Goal: Task Accomplishment & Management: Use online tool/utility

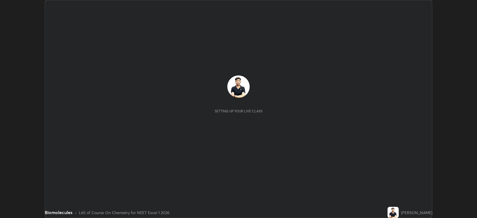
scroll to position [218, 477]
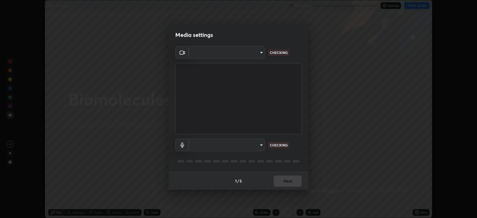
type input "794d03a334ab6cf92daa4269f68d25c817b6d7b5e31d9684855891884d0ab025"
type input "fdb80894c4ebc7df2e002856e42fb67b53546d0361b9f9eb09d9d3152e6861d2"
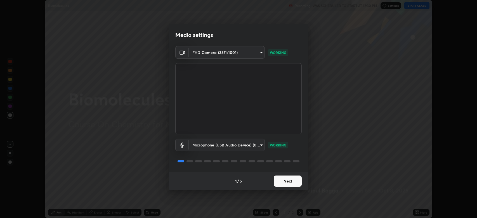
click at [287, 179] on button "Next" at bounding box center [287, 180] width 28 height 11
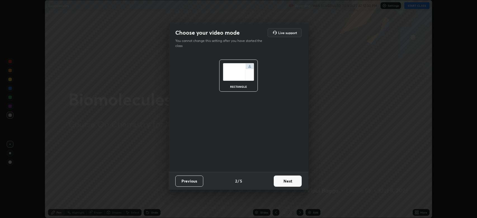
click at [286, 180] on button "Next" at bounding box center [287, 180] width 28 height 11
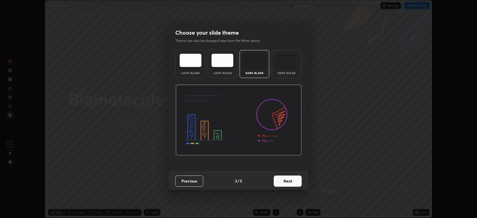
click at [282, 177] on button "Next" at bounding box center [287, 180] width 28 height 11
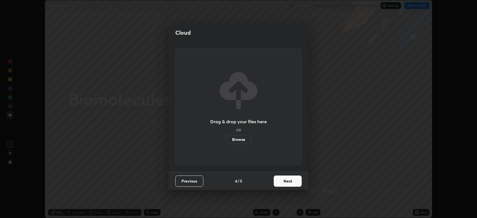
click at [285, 177] on button "Next" at bounding box center [287, 180] width 28 height 11
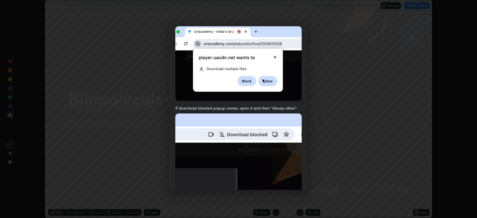
click at [274, 139] on img at bounding box center [238, 174] width 126 height 122
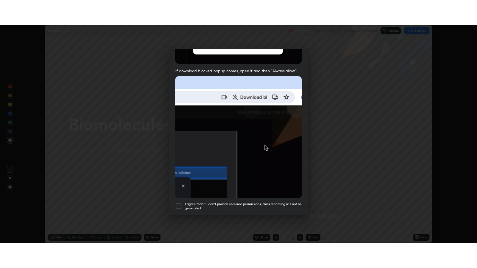
scroll to position [113, 0]
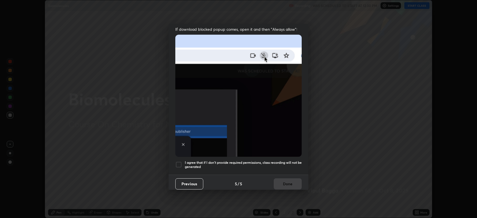
click at [180, 161] on div at bounding box center [178, 164] width 7 height 7
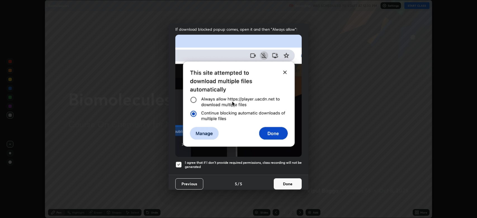
click at [287, 180] on button "Done" at bounding box center [287, 183] width 28 height 11
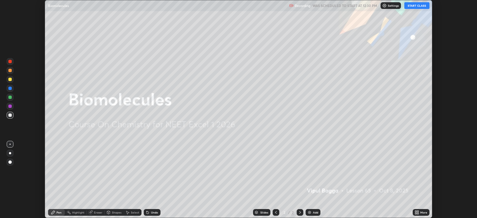
click at [412, 6] on button "START CLASS" at bounding box center [416, 5] width 25 height 7
click at [418, 211] on icon at bounding box center [417, 211] width 1 height 1
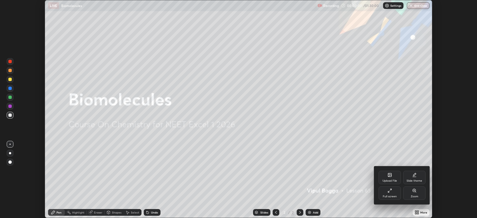
click at [388, 189] on icon at bounding box center [389, 190] width 4 height 4
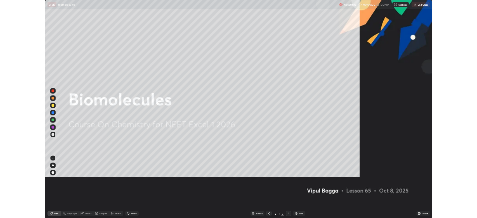
scroll to position [268, 477]
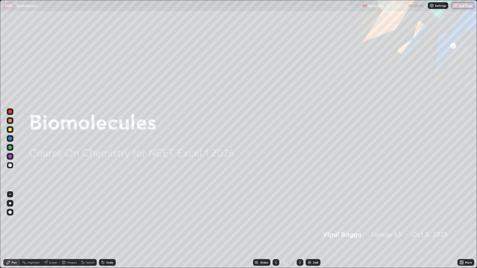
click at [10, 129] on div at bounding box center [9, 129] width 3 height 3
click at [10, 212] on div at bounding box center [9, 212] width 3 height 3
click at [315, 218] on div "Add" at bounding box center [315, 262] width 5 height 3
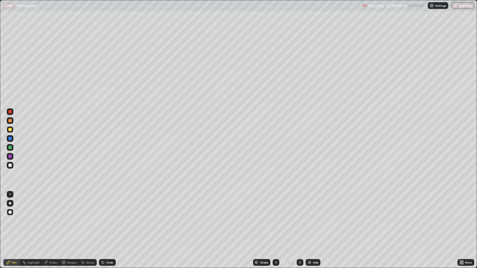
click at [10, 129] on div at bounding box center [9, 129] width 3 height 3
click at [10, 211] on div at bounding box center [9, 212] width 3 height 3
click at [70, 218] on div "Shapes" at bounding box center [71, 262] width 9 height 3
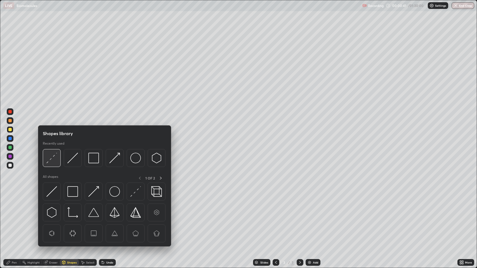
click at [51, 156] on img at bounding box center [51, 158] width 11 height 11
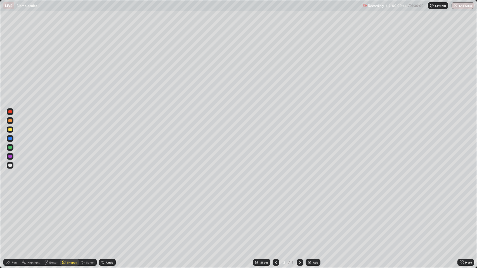
click at [14, 218] on div "Pen" at bounding box center [14, 262] width 5 height 3
click at [10, 165] on div at bounding box center [9, 165] width 3 height 3
click at [109, 218] on div "Undo" at bounding box center [109, 262] width 7 height 3
click at [10, 121] on div at bounding box center [9, 120] width 3 height 3
click at [13, 218] on div "Pen" at bounding box center [14, 262] width 5 height 3
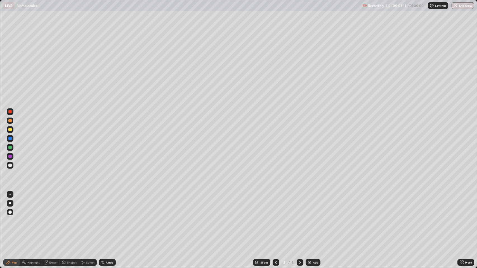
click at [14, 218] on div "Pen" at bounding box center [14, 262] width 5 height 3
click at [13, 218] on div "Pen" at bounding box center [14, 262] width 5 height 3
click at [10, 129] on div at bounding box center [9, 129] width 3 height 3
click at [310, 218] on img at bounding box center [309, 262] width 4 height 4
click at [69, 218] on div "Shapes" at bounding box center [71, 262] width 9 height 3
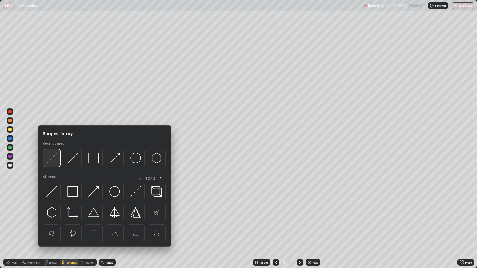
click at [54, 155] on img at bounding box center [51, 158] width 11 height 11
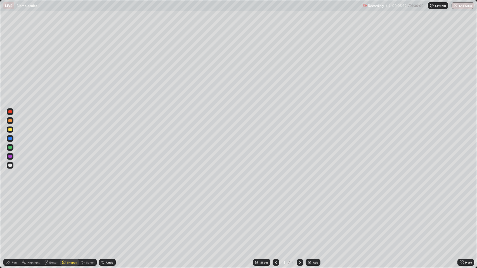
click at [10, 165] on div at bounding box center [9, 165] width 3 height 3
click at [9, 218] on icon at bounding box center [8, 262] width 4 height 4
click at [70, 218] on div "Shapes" at bounding box center [71, 262] width 9 height 3
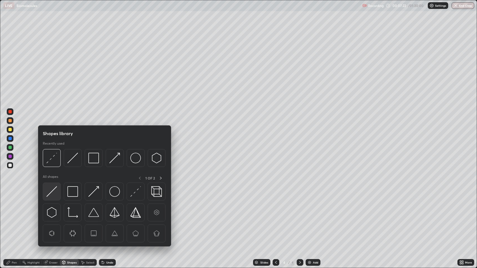
click at [52, 187] on img at bounding box center [51, 191] width 11 height 11
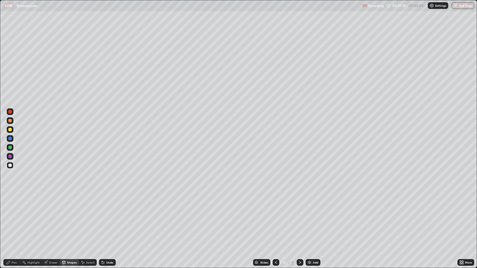
click at [110, 218] on div "Undo" at bounding box center [107, 262] width 17 height 7
click at [89, 218] on div "Select" at bounding box center [90, 262] width 8 height 3
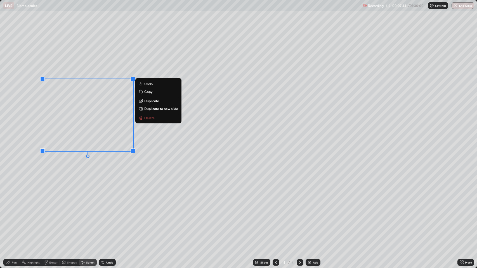
click at [150, 101] on p "Duplicate" at bounding box center [151, 101] width 15 height 4
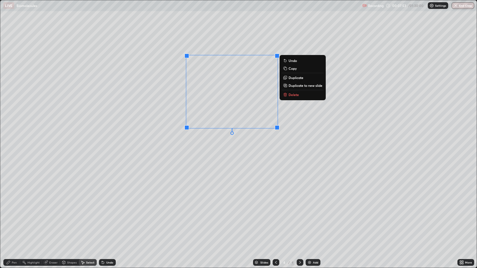
click at [292, 77] on p "Duplicate" at bounding box center [295, 77] width 15 height 4
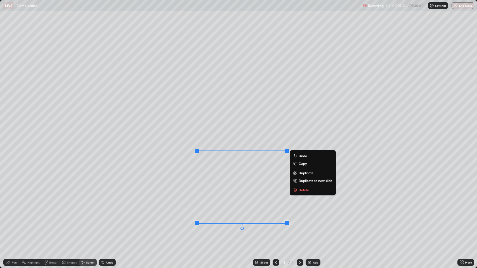
click at [298, 173] on button "Duplicate" at bounding box center [313, 173] width 42 height 7
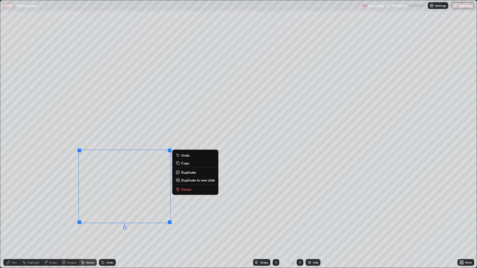
click at [14, 218] on div "Pen" at bounding box center [14, 262] width 5 height 3
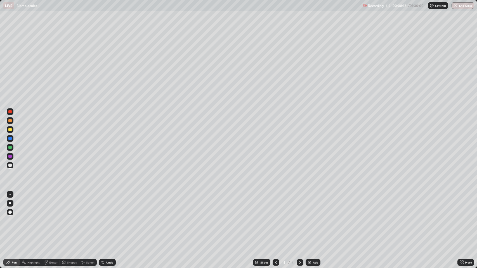
click at [51, 218] on div "Eraser" at bounding box center [53, 262] width 8 height 3
click at [12, 218] on icon at bounding box center [10, 234] width 3 height 3
click at [13, 218] on div "Pen" at bounding box center [14, 262] width 5 height 3
click at [109, 218] on div "Undo" at bounding box center [109, 262] width 7 height 3
click at [11, 112] on div at bounding box center [9, 111] width 3 height 3
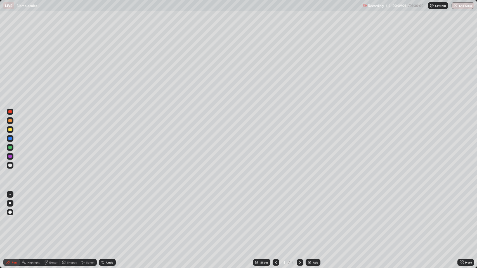
click at [10, 194] on div at bounding box center [9, 194] width 1 height 1
click at [10, 121] on div at bounding box center [9, 120] width 3 height 3
click at [71, 218] on div "Shapes" at bounding box center [71, 262] width 9 height 3
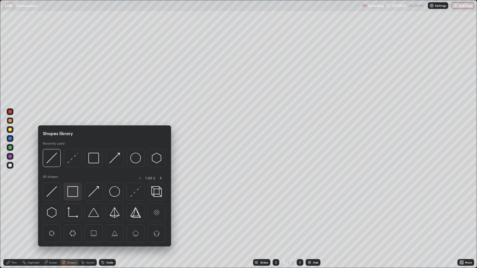
click at [70, 191] on img at bounding box center [72, 191] width 11 height 11
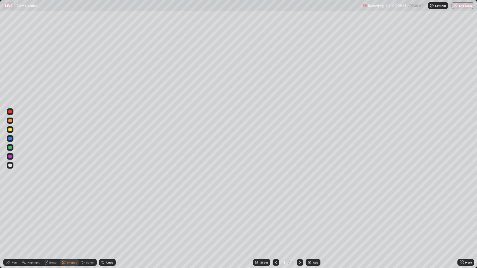
click at [11, 138] on div at bounding box center [9, 138] width 3 height 3
click at [12, 218] on div "Pen" at bounding box center [14, 262] width 5 height 3
click at [10, 164] on div at bounding box center [9, 165] width 3 height 3
click at [15, 218] on div "Pen" at bounding box center [14, 262] width 5 height 3
click at [11, 165] on div at bounding box center [9, 165] width 3 height 3
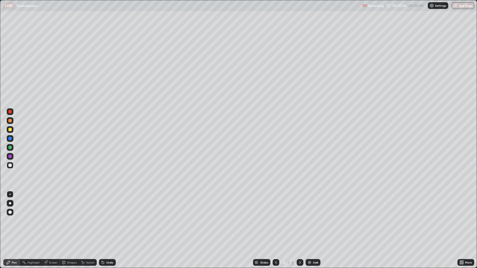
click at [10, 212] on div at bounding box center [9, 212] width 3 height 3
click at [88, 218] on div "Select" at bounding box center [90, 262] width 8 height 3
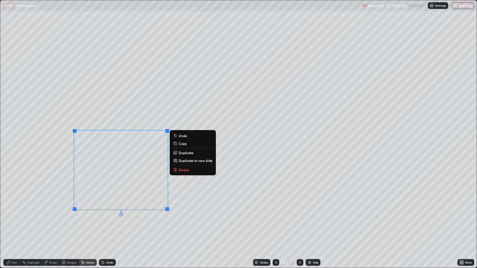
click at [111, 218] on div "Undo" at bounding box center [109, 262] width 7 height 3
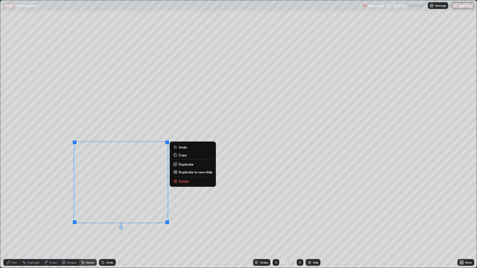
click at [111, 218] on div "Undo" at bounding box center [109, 262] width 7 height 3
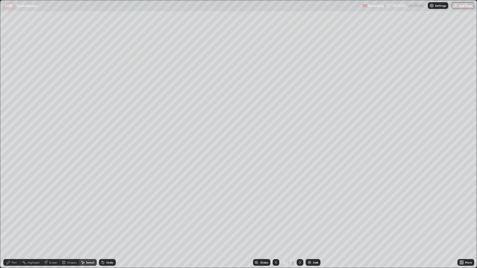
click at [67, 218] on div "Shapes" at bounding box center [71, 262] width 9 height 3
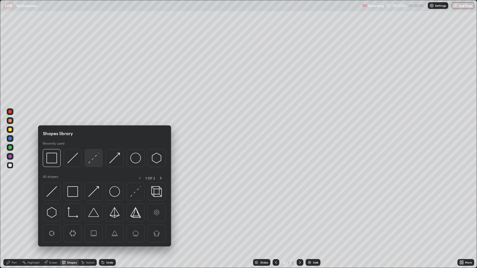
click at [90, 158] on img at bounding box center [93, 158] width 11 height 11
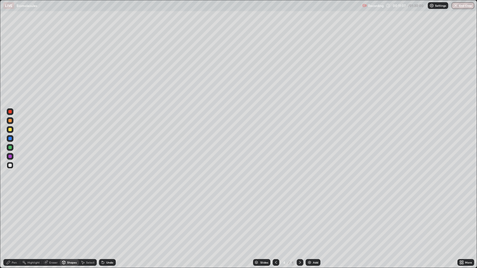
click at [10, 147] on div at bounding box center [9, 147] width 3 height 3
click at [16, 218] on div "Pen" at bounding box center [14, 262] width 5 height 3
click at [10, 155] on div at bounding box center [9, 156] width 3 height 3
click at [9, 111] on div at bounding box center [9, 111] width 3 height 3
click at [9, 165] on div at bounding box center [9, 165] width 3 height 3
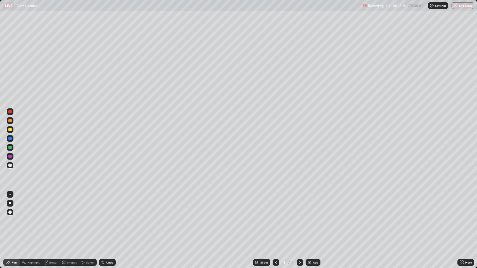
click at [8, 218] on icon at bounding box center [8, 262] width 3 height 3
click at [13, 218] on div "Pen" at bounding box center [14, 262] width 5 height 3
click at [9, 130] on div at bounding box center [9, 129] width 3 height 3
click at [313, 218] on div "Add" at bounding box center [315, 262] width 5 height 3
click at [69, 218] on div "Shapes" at bounding box center [71, 262] width 9 height 3
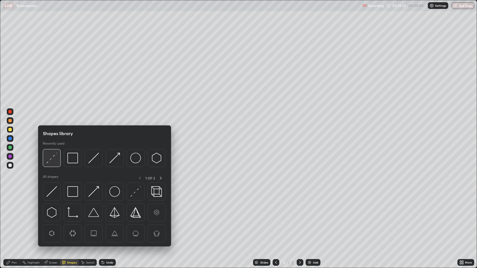
click at [54, 158] on img at bounding box center [51, 158] width 11 height 11
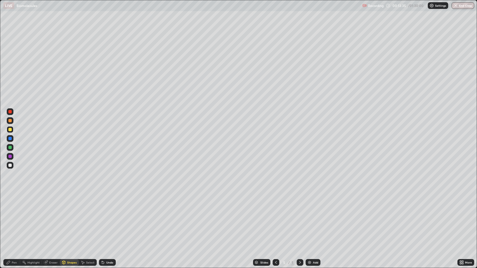
click at [14, 218] on div "Pen" at bounding box center [14, 262] width 5 height 3
click at [11, 165] on div at bounding box center [9, 165] width 3 height 3
click at [68, 218] on div "Shapes" at bounding box center [71, 262] width 9 height 3
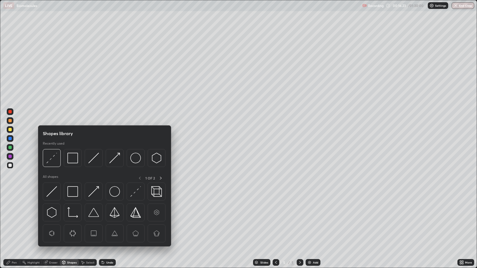
click at [274, 218] on icon at bounding box center [275, 262] width 4 height 4
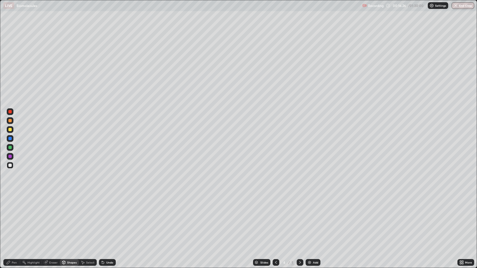
click at [298, 218] on icon at bounding box center [300, 262] width 4 height 4
click at [70, 218] on div "Shapes" at bounding box center [69, 262] width 19 height 7
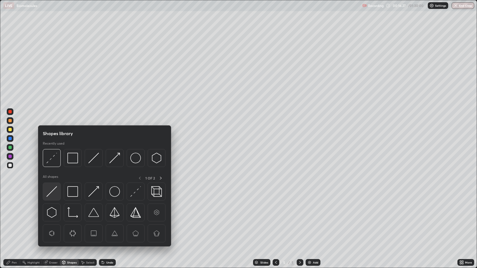
click at [50, 189] on img at bounding box center [51, 191] width 11 height 11
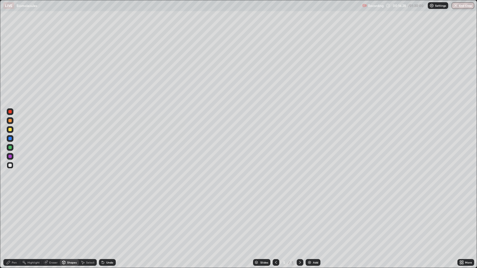
click at [10, 165] on div at bounding box center [9, 165] width 3 height 3
click at [53, 218] on div "Eraser" at bounding box center [53, 262] width 8 height 3
click at [16, 218] on div "Pen" at bounding box center [14, 262] width 5 height 3
click at [72, 218] on div "Shapes" at bounding box center [71, 262] width 9 height 3
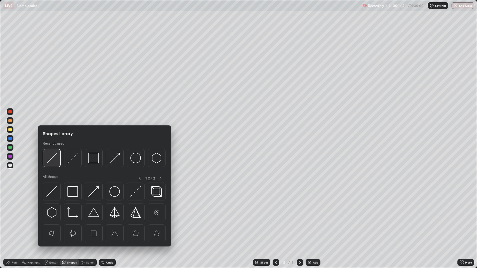
click at [50, 158] on img at bounding box center [51, 158] width 11 height 11
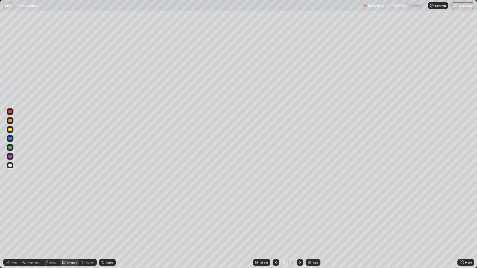
click at [90, 218] on div "Select" at bounding box center [90, 262] width 8 height 3
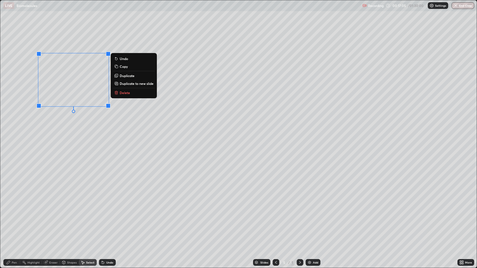
click at [126, 75] on p "Duplicate" at bounding box center [127, 75] width 15 height 4
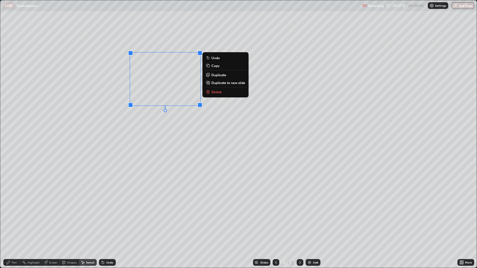
click at [218, 75] on p "Duplicate" at bounding box center [218, 75] width 15 height 4
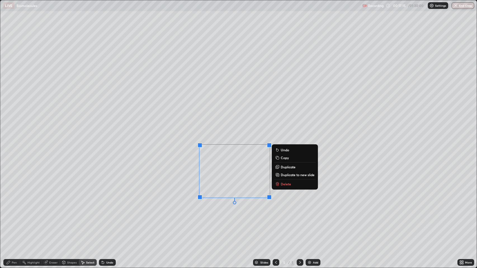
click at [287, 166] on p "Duplicate" at bounding box center [287, 167] width 15 height 4
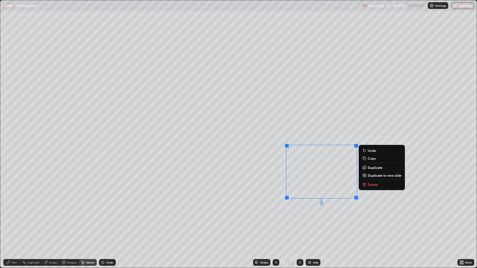
click at [11, 218] on div "Pen" at bounding box center [11, 262] width 17 height 7
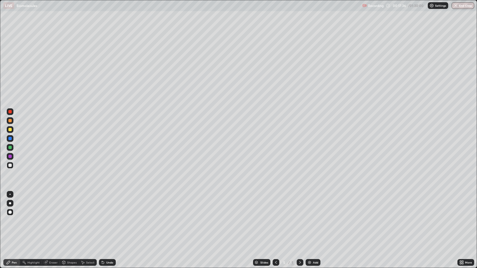
click at [111, 218] on div "Undo" at bounding box center [109, 262] width 7 height 3
click at [10, 203] on div at bounding box center [10, 203] width 2 height 2
click at [106, 218] on div "Undo" at bounding box center [109, 262] width 7 height 3
click at [110, 218] on div "Undo" at bounding box center [109, 262] width 7 height 3
click at [51, 218] on div "Eraser" at bounding box center [53, 262] width 8 height 3
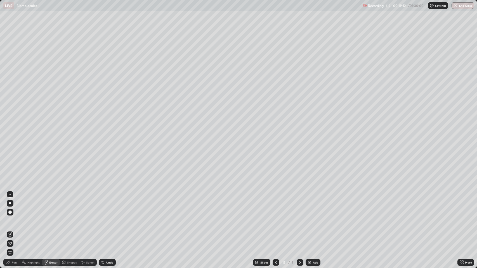
click at [14, 218] on div "Pen" at bounding box center [14, 262] width 5 height 3
click at [50, 218] on div "Eraser" at bounding box center [53, 262] width 8 height 3
click at [11, 218] on icon at bounding box center [10, 243] width 3 height 3
click at [14, 218] on div "Pen" at bounding box center [14, 262] width 5 height 3
click at [10, 112] on div at bounding box center [9, 111] width 3 height 3
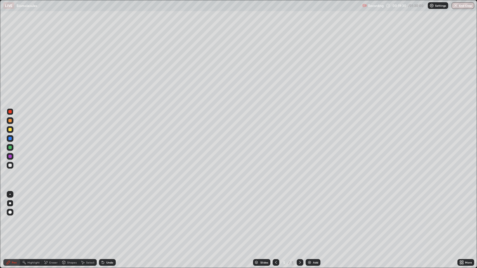
click at [10, 212] on div at bounding box center [9, 212] width 3 height 3
click at [10, 111] on div at bounding box center [9, 111] width 3 height 3
click at [10, 194] on div at bounding box center [9, 194] width 1 height 1
click at [9, 121] on div at bounding box center [9, 120] width 3 height 3
click at [110, 218] on div "Undo" at bounding box center [109, 262] width 7 height 3
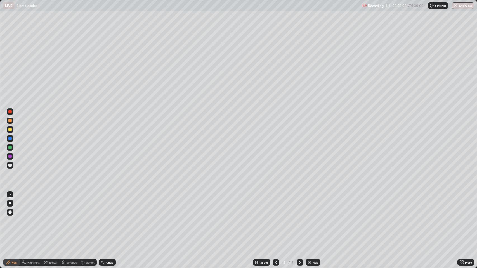
click at [10, 164] on div at bounding box center [9, 165] width 3 height 3
click at [9, 212] on div at bounding box center [9, 212] width 3 height 3
click at [10, 203] on div at bounding box center [10, 203] width 2 height 2
click at [53, 218] on div "Eraser" at bounding box center [53, 262] width 8 height 3
click at [11, 218] on div "Pen" at bounding box center [11, 262] width 17 height 7
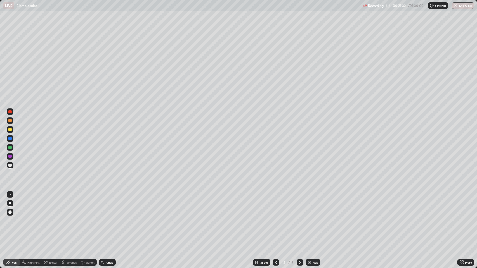
click at [89, 218] on div "Select" at bounding box center [90, 262] width 8 height 3
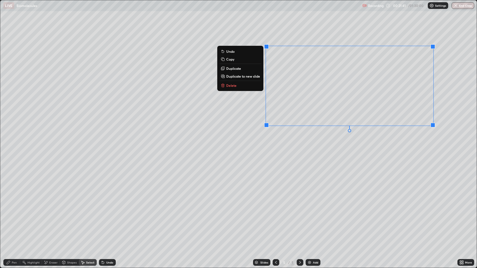
click at [53, 218] on div "Eraser" at bounding box center [53, 262] width 8 height 3
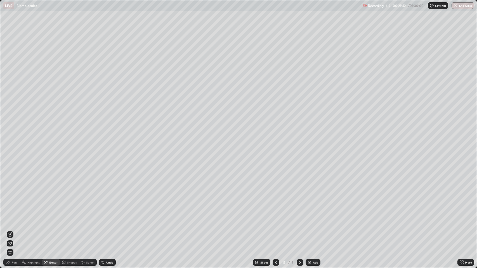
click at [8, 218] on icon at bounding box center [8, 262] width 4 height 4
click at [11, 130] on div at bounding box center [9, 129] width 3 height 3
click at [10, 211] on div at bounding box center [9, 212] width 3 height 3
click at [16, 218] on div "Pen" at bounding box center [11, 262] width 17 height 7
click at [10, 130] on div at bounding box center [9, 129] width 3 height 3
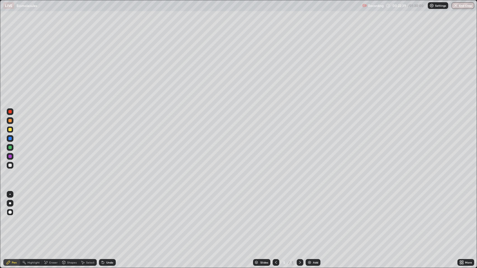
click at [11, 218] on div "Pen" at bounding box center [11, 262] width 17 height 7
click at [8, 129] on div at bounding box center [9, 129] width 3 height 3
click at [311, 218] on img at bounding box center [309, 262] width 4 height 4
click at [274, 218] on icon at bounding box center [275, 262] width 4 height 4
click at [299, 218] on icon at bounding box center [300, 262] width 4 height 4
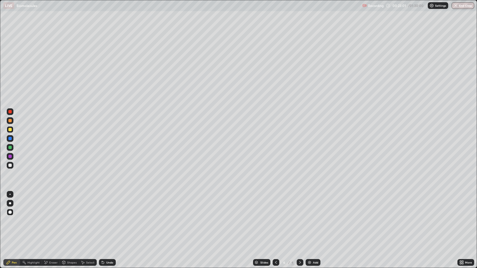
click at [72, 218] on div "Shapes" at bounding box center [71, 262] width 9 height 3
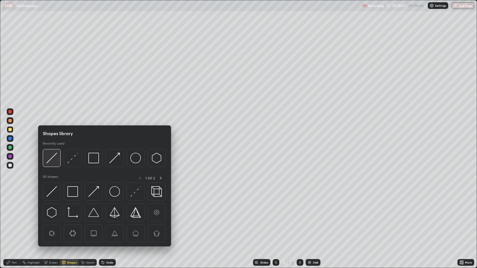
click at [49, 154] on img at bounding box center [51, 158] width 11 height 11
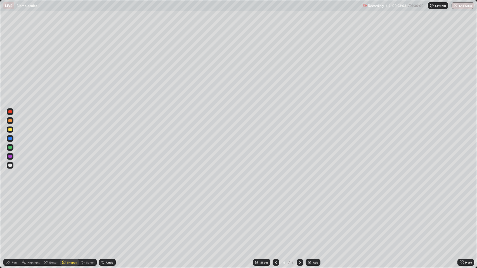
click at [15, 218] on div "Pen" at bounding box center [14, 262] width 5 height 3
click at [9, 165] on div at bounding box center [9, 165] width 3 height 3
click at [69, 218] on div "Shapes" at bounding box center [71, 262] width 9 height 3
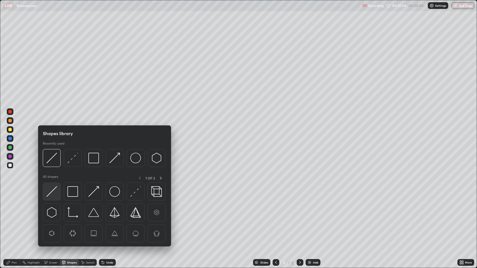
click at [51, 189] on img at bounding box center [51, 191] width 11 height 11
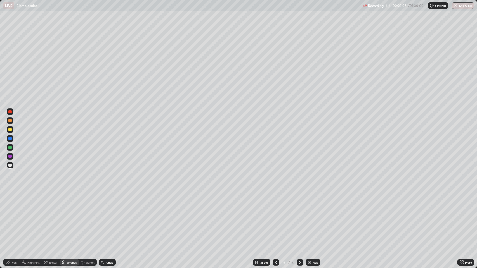
click at [14, 218] on div "Pen" at bounding box center [14, 262] width 5 height 3
click at [65, 218] on icon at bounding box center [63, 262] width 4 height 4
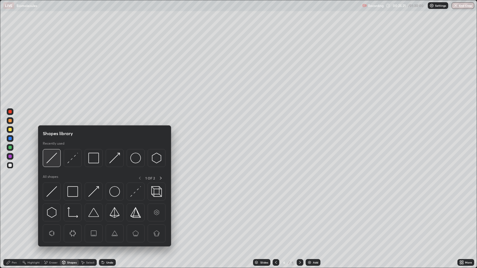
click at [51, 158] on img at bounding box center [51, 158] width 11 height 11
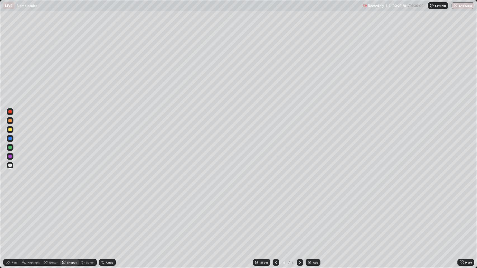
click at [12, 218] on div "Pen" at bounding box center [11, 262] width 17 height 7
click at [299, 218] on icon at bounding box center [300, 262] width 2 height 3
click at [309, 218] on img at bounding box center [309, 262] width 4 height 4
click at [10, 121] on div at bounding box center [9, 120] width 3 height 3
click at [10, 129] on div at bounding box center [9, 129] width 3 height 3
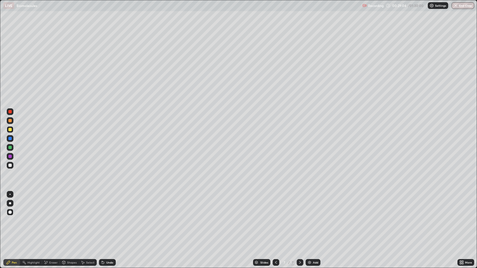
click at [107, 218] on div "Undo" at bounding box center [109, 262] width 7 height 3
click at [106, 218] on div "Undo" at bounding box center [107, 262] width 17 height 7
click at [9, 121] on div at bounding box center [9, 120] width 3 height 3
click at [11, 165] on div at bounding box center [9, 165] width 3 height 3
click at [10, 130] on div at bounding box center [9, 129] width 3 height 3
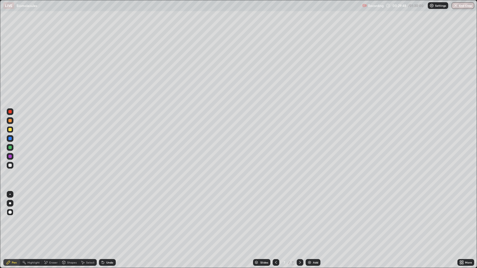
click at [9, 138] on div at bounding box center [9, 138] width 3 height 3
click at [11, 218] on div "Pen" at bounding box center [11, 262] width 17 height 7
click at [10, 165] on div at bounding box center [9, 165] width 3 height 3
click at [10, 121] on div at bounding box center [9, 120] width 3 height 3
click at [113, 218] on div "Undo" at bounding box center [107, 262] width 17 height 7
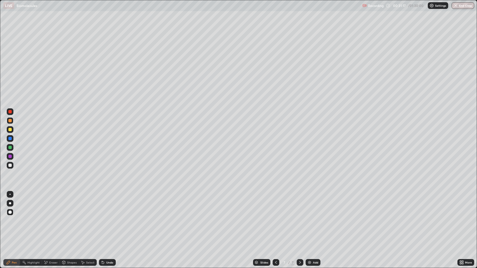
click at [109, 218] on div "Undo" at bounding box center [109, 262] width 7 height 3
click at [111, 218] on div "Undo" at bounding box center [109, 262] width 7 height 3
click at [110, 218] on div "Undo" at bounding box center [109, 262] width 7 height 3
click at [108, 218] on div "Undo" at bounding box center [109, 262] width 7 height 3
click at [110, 218] on div "Undo" at bounding box center [109, 262] width 7 height 3
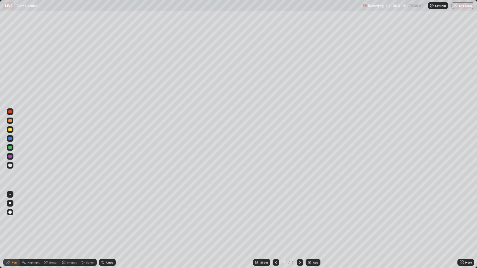
click at [110, 218] on div "Undo" at bounding box center [109, 262] width 7 height 3
click at [109, 218] on div "Undo" at bounding box center [109, 262] width 7 height 3
click at [110, 218] on div "Undo" at bounding box center [107, 262] width 17 height 7
click at [11, 218] on div "Pen" at bounding box center [11, 262] width 17 height 7
click at [10, 165] on div at bounding box center [9, 165] width 3 height 3
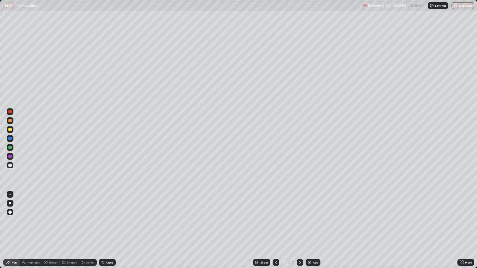
click at [12, 218] on div "Pen" at bounding box center [14, 262] width 5 height 3
click at [10, 165] on div at bounding box center [9, 165] width 3 height 3
click at [310, 218] on img at bounding box center [309, 262] width 4 height 4
click at [108, 218] on div "Undo" at bounding box center [109, 262] width 7 height 3
click at [113, 218] on div "Undo" at bounding box center [107, 262] width 17 height 7
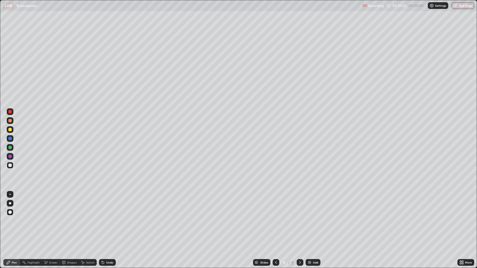
click at [11, 121] on div at bounding box center [9, 120] width 3 height 3
click at [9, 166] on div at bounding box center [9, 165] width 3 height 3
click at [10, 165] on div at bounding box center [9, 165] width 3 height 3
click at [300, 218] on icon at bounding box center [300, 262] width 4 height 4
click at [309, 218] on img at bounding box center [309, 262] width 4 height 4
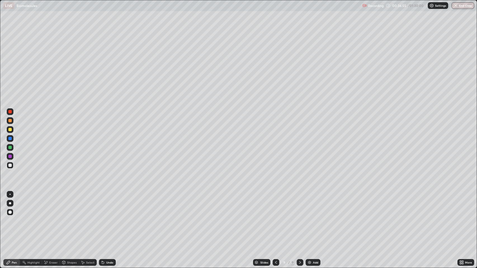
click at [10, 128] on div at bounding box center [9, 129] width 3 height 3
click at [69, 218] on div "Shapes" at bounding box center [71, 262] width 9 height 3
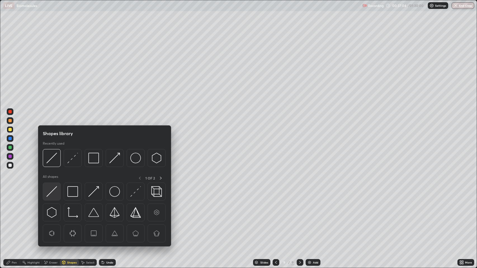
click at [48, 187] on img at bounding box center [51, 191] width 11 height 11
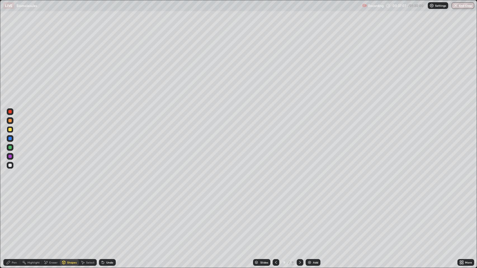
click at [12, 218] on div "Pen" at bounding box center [14, 262] width 5 height 3
click at [10, 164] on div at bounding box center [9, 165] width 3 height 3
click at [14, 218] on div "Pen" at bounding box center [14, 262] width 5 height 3
click at [70, 218] on div "Shapes" at bounding box center [71, 262] width 9 height 3
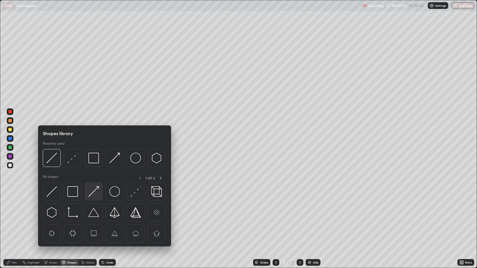
click at [94, 191] on img at bounding box center [93, 191] width 11 height 11
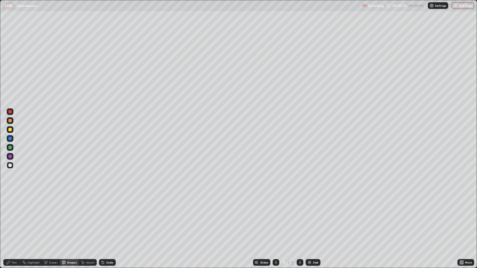
click at [11, 218] on div "Pen" at bounding box center [11, 262] width 17 height 7
click at [114, 218] on div "Undo" at bounding box center [107, 262] width 17 height 7
click at [113, 218] on div "Undo" at bounding box center [107, 262] width 17 height 7
click at [88, 218] on div "Select" at bounding box center [90, 262] width 8 height 3
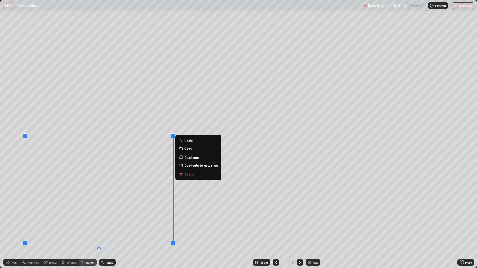
click at [190, 158] on p "Duplicate" at bounding box center [191, 157] width 15 height 4
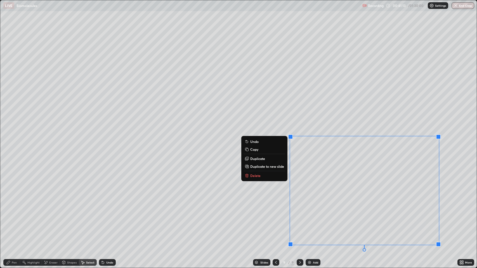
click at [8, 218] on icon at bounding box center [8, 262] width 3 height 3
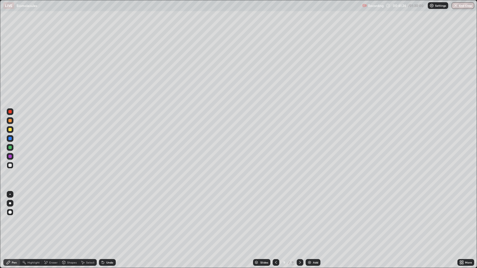
click at [9, 120] on div at bounding box center [9, 120] width 3 height 3
click at [10, 147] on div at bounding box center [9, 147] width 3 height 3
click at [312, 218] on div "Add" at bounding box center [312, 262] width 15 height 7
click at [108, 218] on div "Undo" at bounding box center [109, 262] width 7 height 3
click at [15, 218] on div "Pen" at bounding box center [14, 262] width 5 height 3
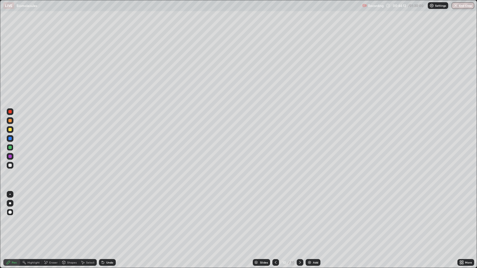
click at [11, 166] on div at bounding box center [9, 165] width 3 height 3
click at [70, 218] on div "Shapes" at bounding box center [71, 262] width 9 height 3
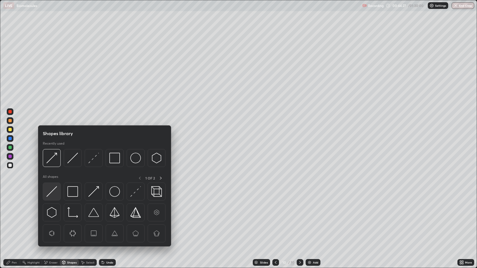
click at [54, 190] on img at bounding box center [51, 191] width 11 height 11
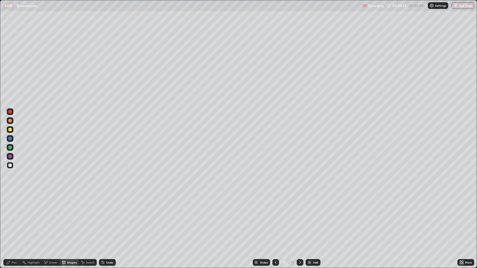
click at [14, 218] on div "Pen" at bounding box center [14, 262] width 5 height 3
click at [55, 218] on div "Eraser" at bounding box center [53, 262] width 8 height 3
click at [67, 218] on div "Shapes" at bounding box center [71, 262] width 9 height 3
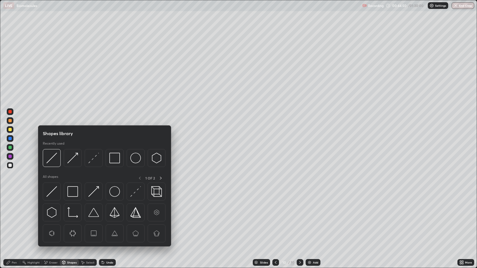
click at [87, 218] on div "Select" at bounding box center [90, 262] width 8 height 3
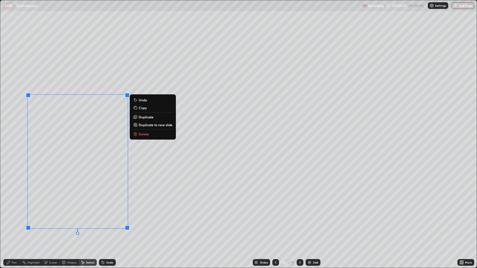
click at [145, 117] on p "Duplicate" at bounding box center [146, 117] width 15 height 4
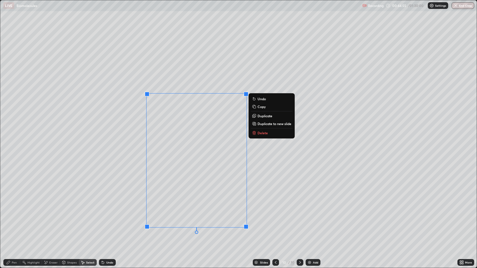
click at [14, 218] on div "Pen" at bounding box center [14, 262] width 5 height 3
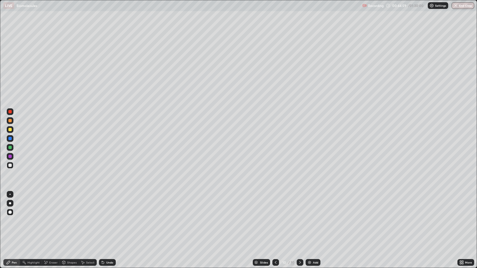
click at [53, 218] on div "Eraser" at bounding box center [53, 262] width 8 height 3
click at [108, 218] on div "Undo" at bounding box center [109, 262] width 7 height 3
click at [111, 218] on div "Undo" at bounding box center [109, 262] width 7 height 3
click at [11, 218] on div "Pen" at bounding box center [11, 262] width 17 height 7
click at [8, 112] on div at bounding box center [10, 111] width 7 height 7
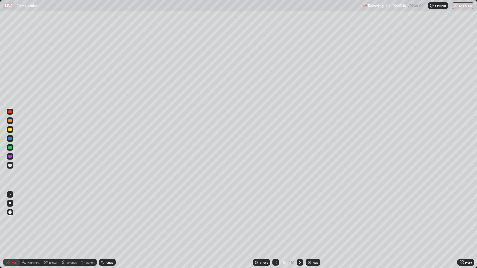
click at [16, 218] on div "Pen" at bounding box center [14, 262] width 5 height 3
click at [11, 164] on div at bounding box center [9, 165] width 3 height 3
click at [67, 218] on div "Shapes" at bounding box center [71, 262] width 9 height 3
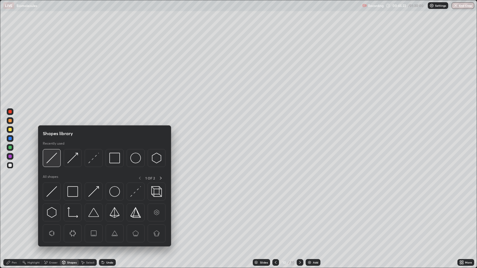
click at [53, 156] on img at bounding box center [51, 158] width 11 height 11
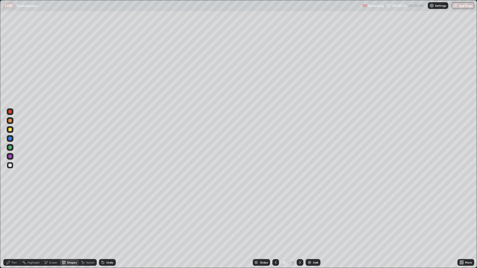
click at [11, 218] on div "Pen" at bounding box center [11, 262] width 17 height 7
click at [10, 121] on div at bounding box center [9, 120] width 3 height 3
click at [72, 218] on div "Shapes" at bounding box center [71, 262] width 9 height 3
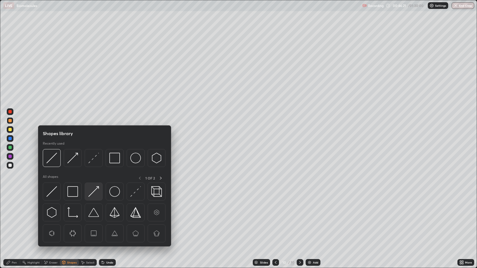
click at [91, 190] on img at bounding box center [93, 191] width 11 height 11
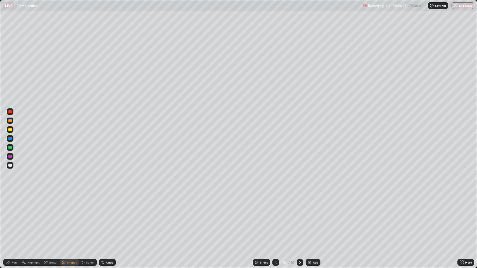
click at [9, 139] on div at bounding box center [9, 138] width 3 height 3
click at [10, 218] on div "Pen" at bounding box center [11, 262] width 17 height 7
click at [10, 218] on icon at bounding box center [8, 262] width 4 height 4
click at [9, 165] on div at bounding box center [9, 165] width 3 height 3
click at [13, 218] on div "Pen" at bounding box center [14, 262] width 5 height 3
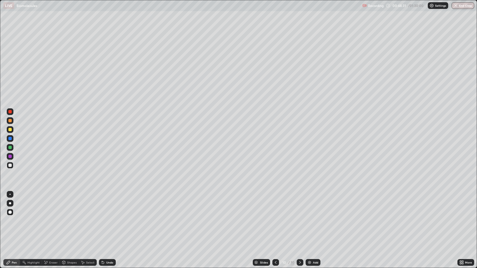
click at [10, 166] on div at bounding box center [9, 165] width 3 height 3
click at [10, 165] on div at bounding box center [9, 165] width 3 height 3
click at [89, 218] on div "Select" at bounding box center [90, 262] width 8 height 3
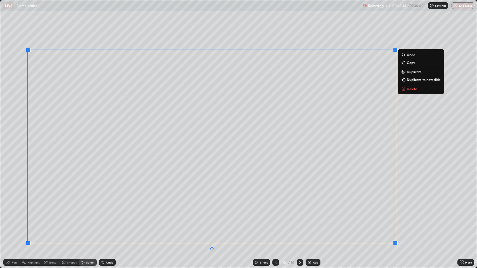
click at [412, 81] on p "Duplicate to new slide" at bounding box center [423, 79] width 34 height 4
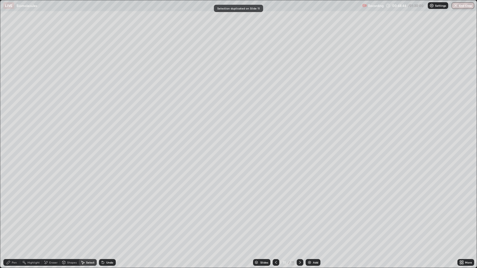
click at [12, 218] on div "Pen" at bounding box center [14, 262] width 5 height 3
click at [54, 218] on div "Eraser" at bounding box center [53, 262] width 8 height 3
click at [14, 218] on div "Pen" at bounding box center [14, 262] width 5 height 3
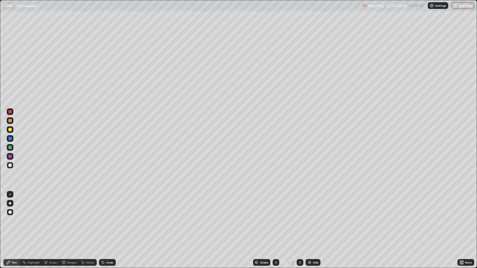
click at [10, 165] on div at bounding box center [9, 165] width 3 height 3
click at [49, 218] on div "Eraser" at bounding box center [53, 262] width 8 height 3
click at [13, 218] on div "Pen" at bounding box center [14, 262] width 5 height 3
click at [9, 110] on div at bounding box center [9, 111] width 3 height 3
click at [8, 218] on icon at bounding box center [8, 262] width 4 height 4
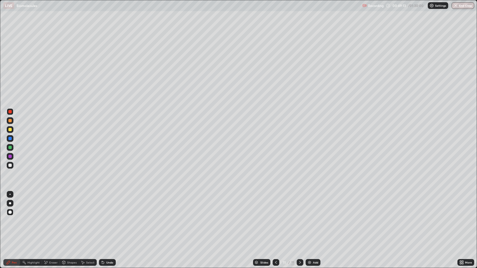
click at [50, 218] on div "Eraser" at bounding box center [53, 262] width 8 height 3
click at [15, 218] on div "Pen" at bounding box center [14, 262] width 5 height 3
click at [10, 164] on div at bounding box center [9, 165] width 3 height 3
click at [54, 218] on div "Eraser" at bounding box center [53, 262] width 8 height 3
click at [13, 218] on div "Pen" at bounding box center [14, 262] width 5 height 3
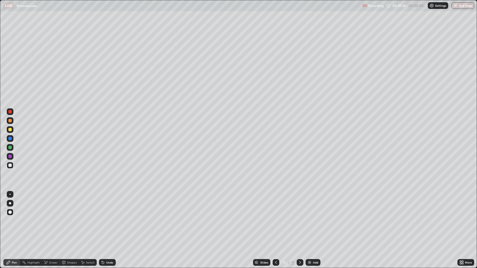
click at [50, 218] on div "Eraser" at bounding box center [53, 262] width 8 height 3
click at [14, 218] on div "Pen" at bounding box center [14, 262] width 5 height 3
click at [10, 121] on div at bounding box center [9, 120] width 3 height 3
click at [52, 218] on div "Eraser" at bounding box center [53, 262] width 8 height 3
click at [9, 218] on icon at bounding box center [9, 242] width 1 height 1
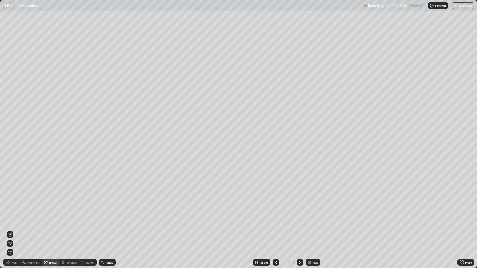
click at [14, 218] on div "Pen" at bounding box center [14, 262] width 5 height 3
click at [10, 122] on div at bounding box center [9, 120] width 3 height 3
click at [13, 218] on div "Pen" at bounding box center [14, 262] width 5 height 3
click at [10, 165] on div at bounding box center [9, 165] width 3 height 3
click at [11, 218] on div "Pen" at bounding box center [11, 262] width 17 height 7
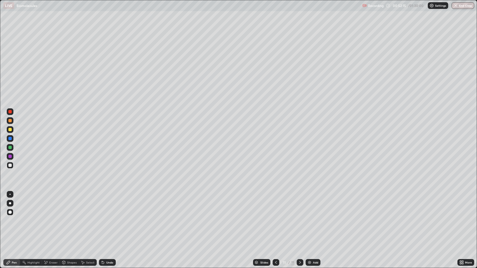
click at [11, 166] on div at bounding box center [9, 165] width 3 height 3
click at [313, 218] on div "Add" at bounding box center [315, 262] width 5 height 3
click at [14, 218] on div "Pen" at bounding box center [14, 262] width 5 height 3
click at [10, 165] on div at bounding box center [9, 165] width 3 height 3
click at [70, 218] on div "Shapes" at bounding box center [71, 262] width 9 height 3
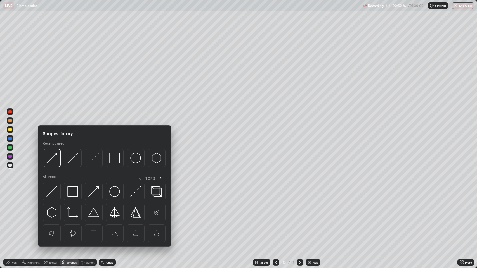
click at [53, 156] on img at bounding box center [51, 158] width 11 height 11
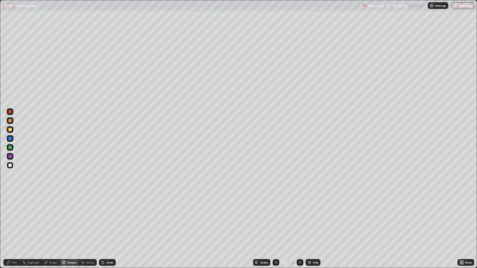
click at [66, 218] on div "Shapes" at bounding box center [69, 262] width 19 height 7
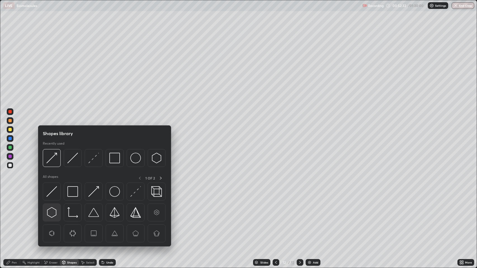
click at [51, 210] on img at bounding box center [51, 212] width 11 height 11
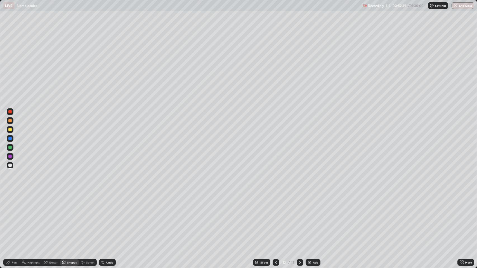
click at [54, 218] on div "Eraser" at bounding box center [53, 262] width 8 height 3
click at [11, 218] on icon at bounding box center [10, 234] width 4 height 4
click at [11, 218] on div "Pen" at bounding box center [11, 262] width 17 height 7
click at [10, 203] on div at bounding box center [10, 203] width 2 height 2
click at [102, 218] on icon at bounding box center [103, 263] width 2 height 2
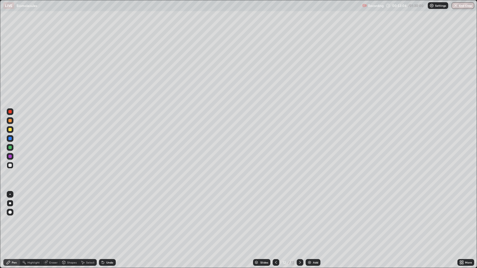
click at [89, 218] on div "Select" at bounding box center [90, 262] width 8 height 3
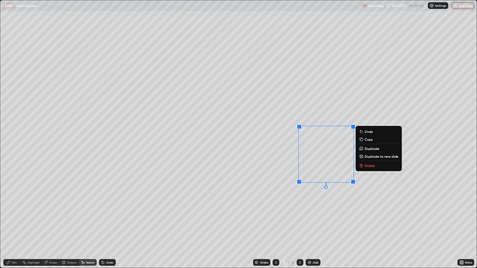
click at [371, 149] on p "Duplicate" at bounding box center [371, 148] width 15 height 4
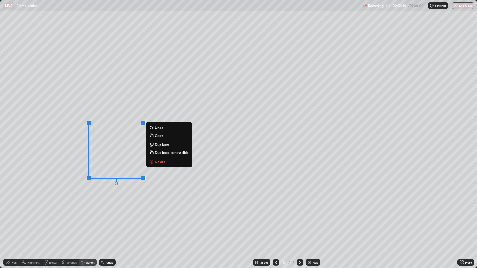
click at [13, 218] on div "Pen" at bounding box center [14, 262] width 5 height 3
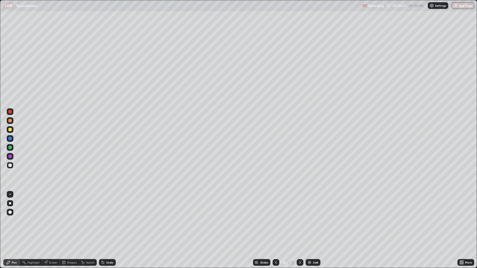
click at [70, 218] on div "Shapes" at bounding box center [71, 262] width 9 height 3
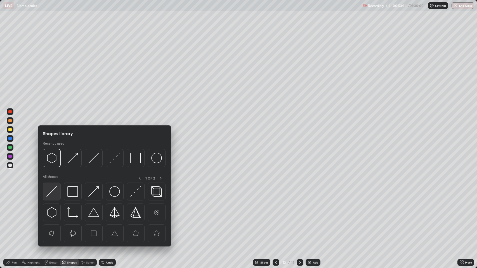
click at [54, 189] on img at bounding box center [51, 191] width 11 height 11
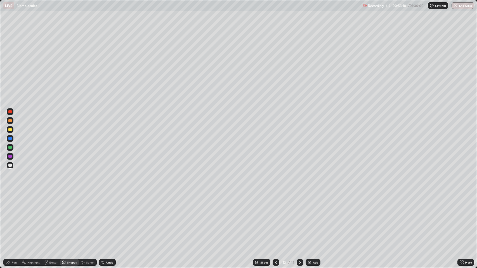
click at [13, 218] on div "Pen" at bounding box center [14, 262] width 5 height 3
click at [70, 218] on div "Shapes" at bounding box center [71, 262] width 9 height 3
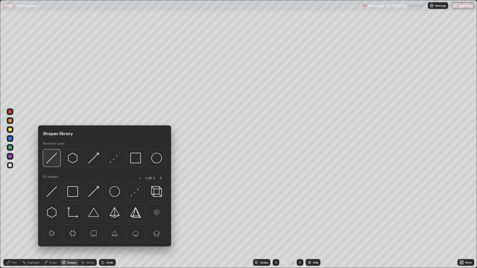
click at [53, 160] on img at bounding box center [51, 158] width 11 height 11
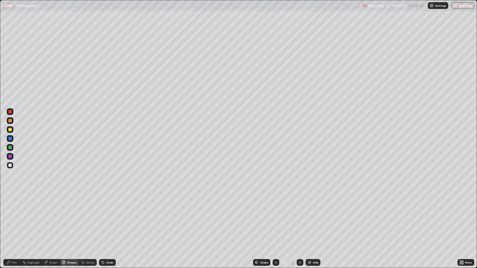
click at [106, 218] on div "Undo" at bounding box center [109, 262] width 7 height 3
click at [14, 218] on div "Pen" at bounding box center [14, 262] width 5 height 3
click at [13, 218] on div "Pen" at bounding box center [14, 262] width 5 height 3
click at [10, 130] on div at bounding box center [9, 129] width 3 height 3
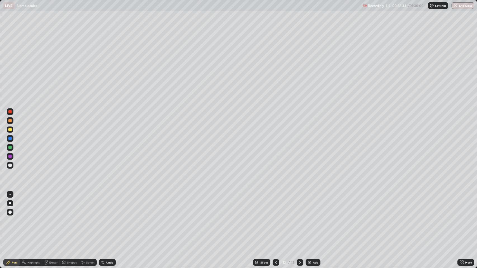
click at [10, 164] on div at bounding box center [9, 165] width 3 height 3
click at [10, 130] on div at bounding box center [9, 129] width 3 height 3
click at [10, 213] on div at bounding box center [9, 212] width 3 height 3
click at [9, 139] on div at bounding box center [9, 138] width 3 height 3
click at [87, 218] on div "Select" at bounding box center [90, 262] width 8 height 3
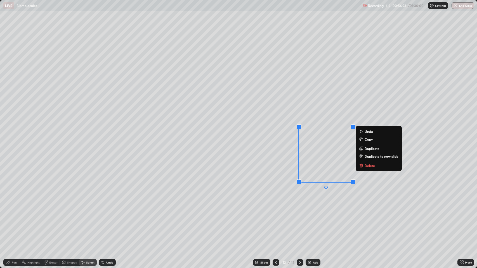
click at [369, 140] on p "Copy" at bounding box center [368, 139] width 8 height 4
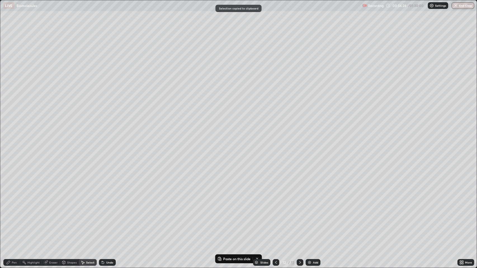
click at [310, 218] on img at bounding box center [309, 262] width 4 height 4
click at [75, 139] on div "0 ° Undo Copy Paste here Duplicate Duplicate to new slide Delete" at bounding box center [238, 134] width 476 height 268
click at [91, 164] on p "Paste here" at bounding box center [93, 163] width 16 height 4
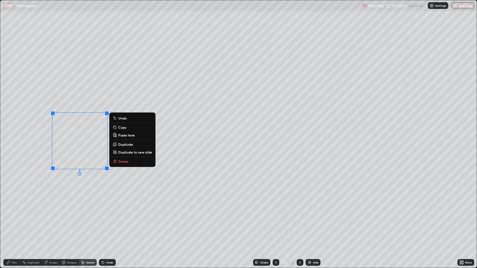
click at [126, 142] on p "Duplicate" at bounding box center [125, 144] width 15 height 4
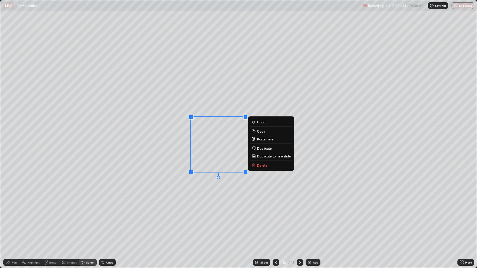
click at [265, 147] on p "Duplicate" at bounding box center [264, 148] width 15 height 4
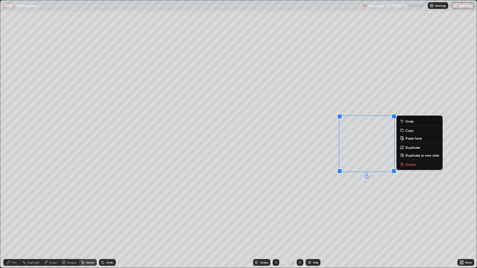
click at [12, 218] on div "Pen" at bounding box center [14, 262] width 5 height 3
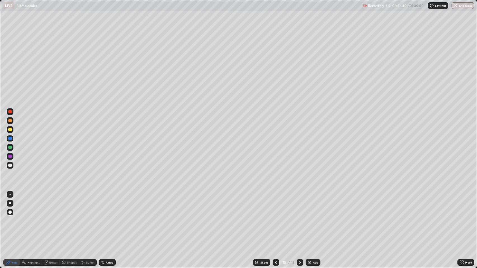
click at [275, 218] on icon at bounding box center [275, 262] width 4 height 4
click at [89, 218] on div "Select" at bounding box center [90, 262] width 8 height 3
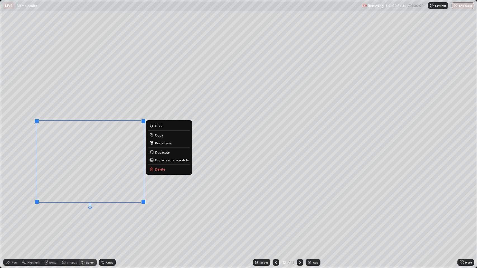
click at [158, 136] on p "Copy" at bounding box center [159, 135] width 8 height 4
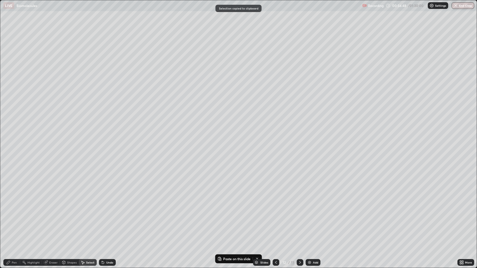
click at [298, 218] on icon at bounding box center [300, 262] width 4 height 4
click at [154, 97] on p "Paste here" at bounding box center [156, 96] width 16 height 4
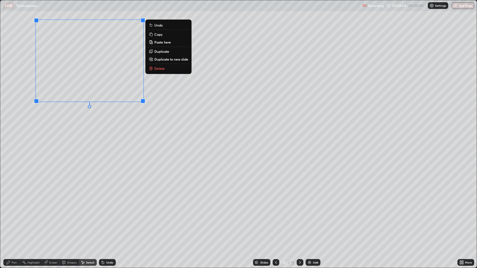
click at [159, 51] on p "Duplicate" at bounding box center [161, 51] width 15 height 4
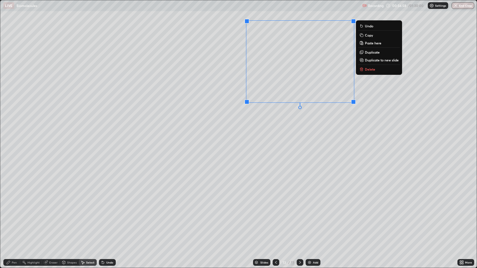
click at [90, 218] on div "Select" at bounding box center [90, 262] width 8 height 3
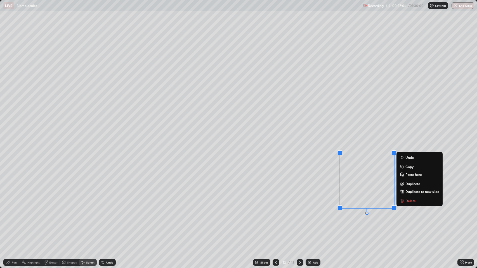
click at [14, 218] on div "Pen" at bounding box center [14, 262] width 5 height 3
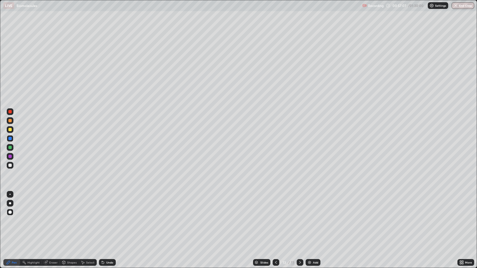
click at [10, 129] on div at bounding box center [9, 129] width 3 height 3
click at [10, 165] on div at bounding box center [9, 165] width 3 height 3
click at [11, 146] on div at bounding box center [9, 147] width 3 height 3
click at [15, 218] on div "Pen" at bounding box center [14, 262] width 5 height 3
click at [10, 165] on div at bounding box center [9, 165] width 3 height 3
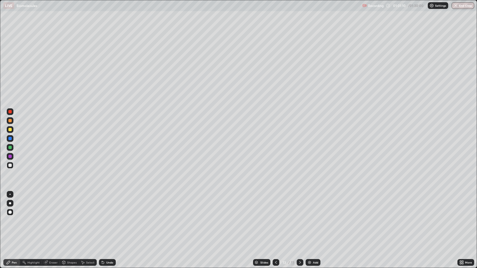
click at [313, 218] on div "Add" at bounding box center [315, 262] width 5 height 3
click at [9, 128] on div at bounding box center [9, 129] width 3 height 3
click at [11, 164] on div at bounding box center [9, 165] width 3 height 3
click at [11, 128] on div at bounding box center [10, 129] width 7 height 7
click at [10, 165] on div at bounding box center [9, 165] width 3 height 3
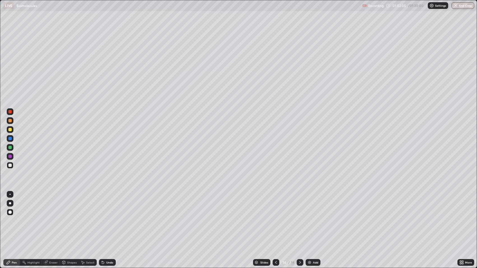
click at [112, 218] on div "Undo" at bounding box center [109, 262] width 7 height 3
click at [111, 218] on div "Undo" at bounding box center [109, 262] width 7 height 3
click at [14, 218] on div "Pen" at bounding box center [14, 262] width 5 height 3
click at [10, 129] on div at bounding box center [9, 129] width 3 height 3
click at [12, 218] on div "Pen" at bounding box center [11, 262] width 17 height 7
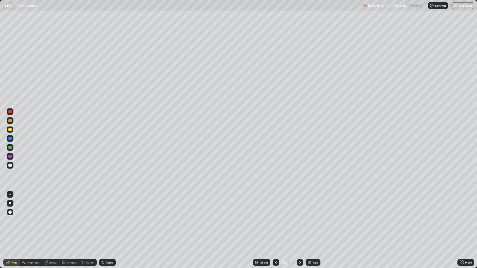
click at [9, 129] on div at bounding box center [9, 129] width 3 height 3
click at [10, 130] on div at bounding box center [9, 129] width 3 height 3
click at [10, 129] on div at bounding box center [9, 129] width 3 height 3
click at [311, 218] on div "Add" at bounding box center [312, 262] width 15 height 7
click at [108, 218] on div "Undo" at bounding box center [109, 262] width 7 height 3
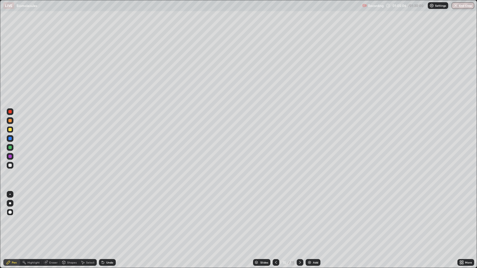
click at [108, 218] on div "Undo" at bounding box center [107, 262] width 17 height 7
click at [10, 121] on div at bounding box center [9, 120] width 3 height 3
click at [50, 218] on div "Eraser" at bounding box center [53, 262] width 8 height 3
click at [14, 218] on div "Pen" at bounding box center [14, 262] width 5 height 3
click at [9, 119] on div at bounding box center [9, 120] width 3 height 3
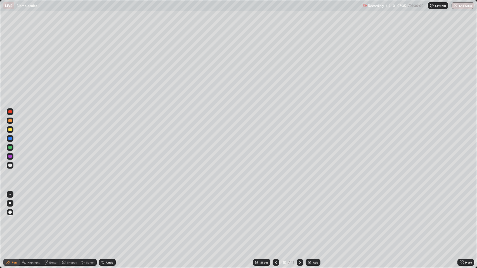
click at [13, 218] on div "Pen" at bounding box center [14, 262] width 5 height 3
click at [13, 218] on div "Pen" at bounding box center [11, 262] width 17 height 7
click at [10, 165] on div at bounding box center [9, 165] width 3 height 3
click at [16, 218] on div "Pen" at bounding box center [11, 262] width 17 height 7
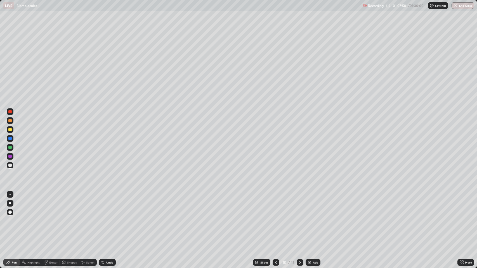
click at [9, 164] on div at bounding box center [9, 165] width 3 height 3
click at [10, 203] on div at bounding box center [10, 203] width 2 height 2
click at [310, 218] on img at bounding box center [309, 262] width 4 height 4
click at [70, 218] on div "Shapes" at bounding box center [71, 262] width 9 height 3
click at [114, 218] on div "Undo" at bounding box center [107, 262] width 17 height 7
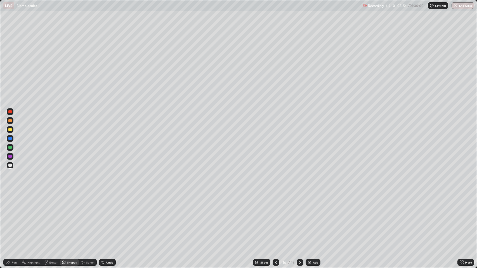
click at [114, 218] on div "Undo" at bounding box center [107, 262] width 17 height 7
click at [14, 218] on div "Pen" at bounding box center [14, 262] width 5 height 3
click at [12, 218] on div "Pen" at bounding box center [14, 262] width 5 height 3
click at [90, 218] on div "Select" at bounding box center [90, 262] width 8 height 3
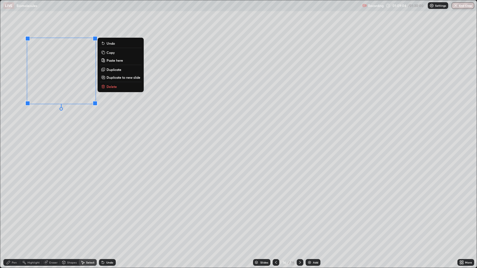
click at [118, 70] on p "Duplicate" at bounding box center [113, 69] width 15 height 4
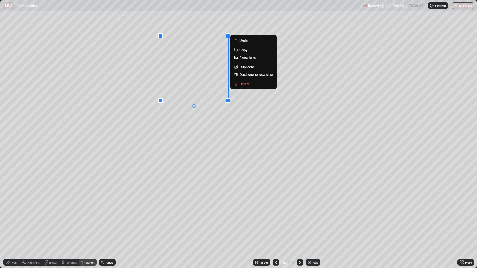
click at [14, 218] on div "Pen" at bounding box center [14, 262] width 5 height 3
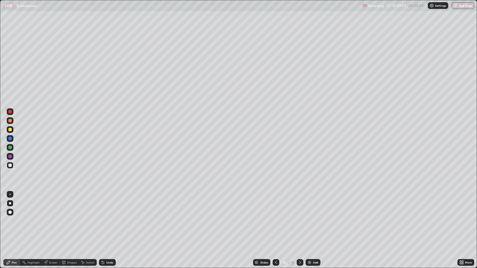
click at [9, 111] on div at bounding box center [9, 111] width 3 height 3
click at [111, 218] on div "Undo" at bounding box center [109, 262] width 7 height 3
click at [11, 218] on div "Pen" at bounding box center [11, 262] width 17 height 7
click at [10, 165] on div at bounding box center [9, 165] width 3 height 3
click at [50, 218] on div "Eraser" at bounding box center [53, 262] width 8 height 3
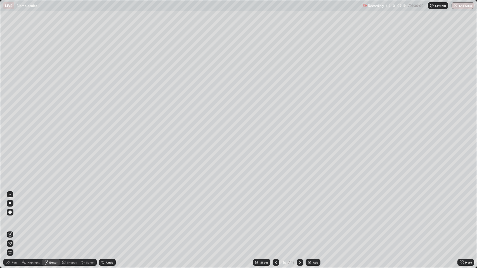
click at [12, 218] on div "Pen" at bounding box center [14, 262] width 5 height 3
click at [10, 111] on div at bounding box center [9, 111] width 3 height 3
click at [74, 218] on div "Shapes" at bounding box center [71, 262] width 9 height 3
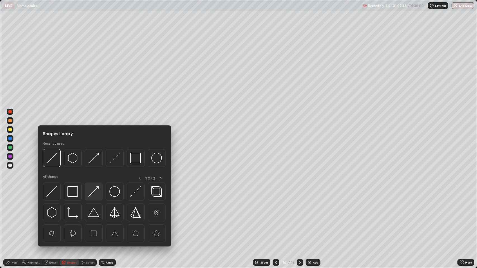
click at [91, 191] on img at bounding box center [93, 191] width 11 height 11
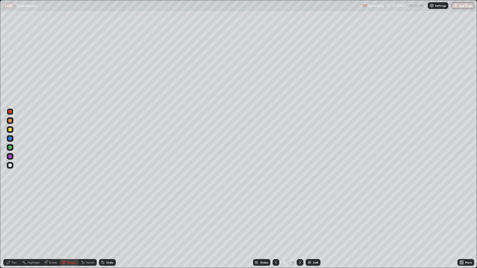
click at [11, 164] on div at bounding box center [9, 165] width 3 height 3
click at [11, 218] on div "Pen" at bounding box center [11, 262] width 17 height 7
click at [89, 218] on div "Select" at bounding box center [90, 262] width 8 height 3
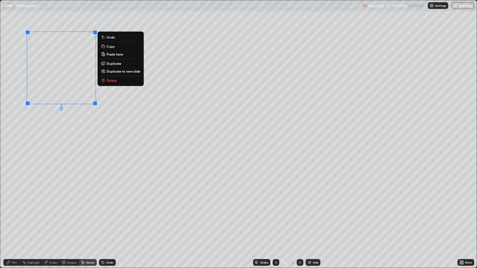
click at [120, 62] on p "Duplicate" at bounding box center [113, 63] width 15 height 4
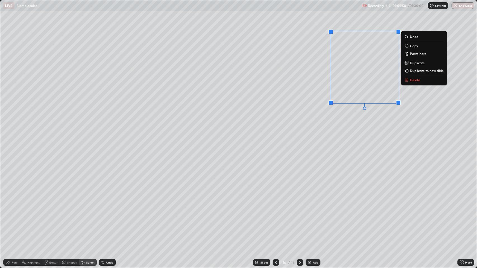
click at [51, 218] on div "Eraser" at bounding box center [53, 262] width 8 height 3
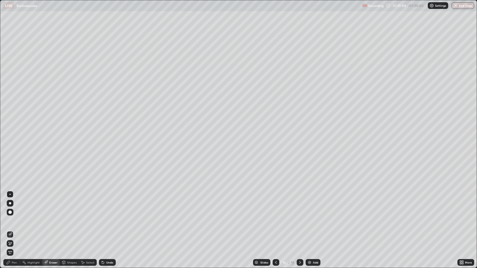
click at [12, 218] on div "Pen" at bounding box center [14, 262] width 5 height 3
click at [10, 165] on div at bounding box center [9, 165] width 3 height 3
click at [106, 218] on div "Undo" at bounding box center [109, 262] width 7 height 3
click at [110, 218] on div "Undo" at bounding box center [109, 262] width 7 height 3
click at [11, 111] on div at bounding box center [9, 111] width 3 height 3
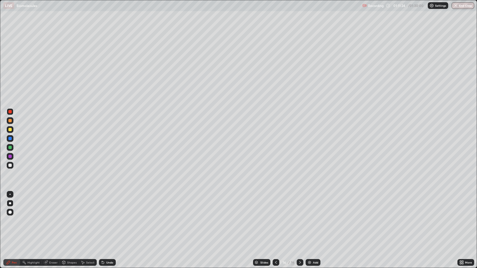
click at [16, 218] on div "Pen" at bounding box center [14, 262] width 5 height 3
click at [12, 218] on div "Pen" at bounding box center [11, 262] width 17 height 7
click at [10, 165] on div at bounding box center [9, 165] width 3 height 3
click at [313, 218] on div "Add" at bounding box center [315, 262] width 5 height 3
click at [70, 218] on div "Shapes" at bounding box center [71, 262] width 9 height 3
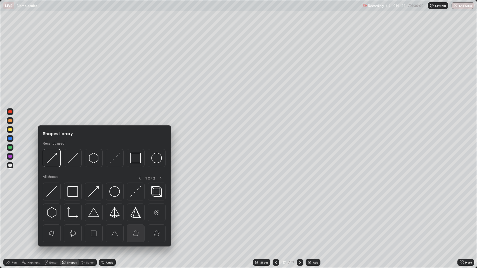
click at [136, 218] on img at bounding box center [135, 233] width 11 height 11
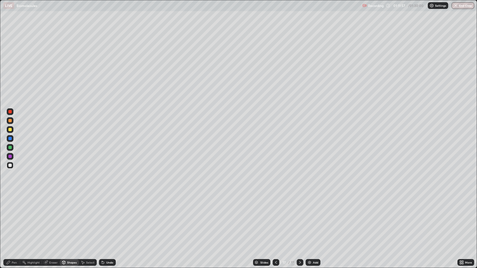
click at [46, 218] on icon at bounding box center [46, 263] width 4 height 4
click at [105, 218] on div "Undo" at bounding box center [107, 262] width 17 height 7
click at [102, 218] on icon at bounding box center [103, 263] width 2 height 2
click at [73, 218] on div "Shapes" at bounding box center [71, 262] width 9 height 3
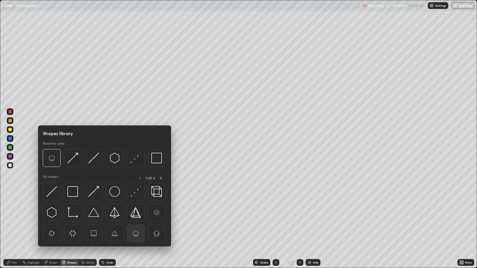
click at [132, 218] on img at bounding box center [135, 233] width 11 height 11
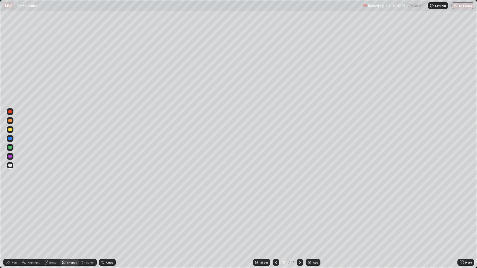
click at [52, 218] on div "Eraser" at bounding box center [53, 262] width 8 height 3
click at [14, 218] on div "Pen" at bounding box center [14, 262] width 5 height 3
click at [10, 165] on div at bounding box center [9, 165] width 3 height 3
click at [74, 218] on div "Shapes" at bounding box center [69, 262] width 19 height 7
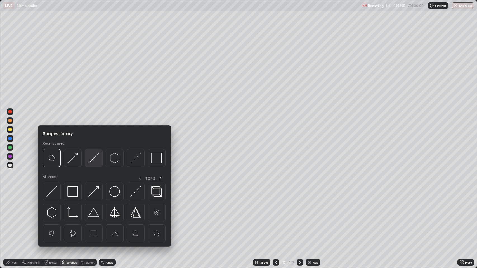
click at [92, 158] on img at bounding box center [93, 158] width 11 height 11
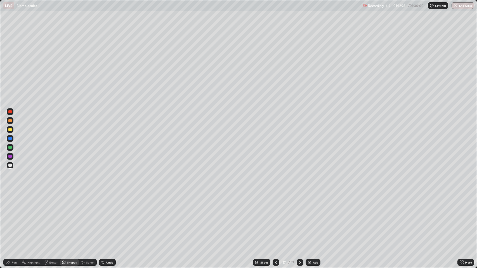
click at [14, 218] on div "Pen" at bounding box center [14, 262] width 5 height 3
click at [10, 65] on div "Erase all" at bounding box center [9, 134] width 13 height 246
click at [12, 65] on div "Erase all" at bounding box center [9, 134] width 13 height 246
click at [108, 218] on div "Undo" at bounding box center [107, 262] width 17 height 7
click at [87, 218] on div "Select" at bounding box center [88, 262] width 18 height 7
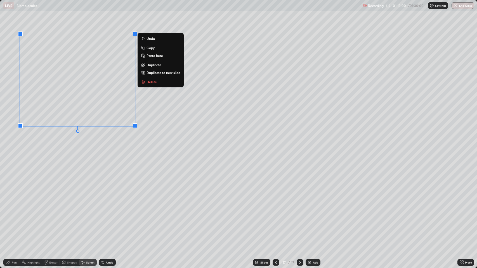
click at [151, 64] on p "Duplicate" at bounding box center [153, 65] width 15 height 4
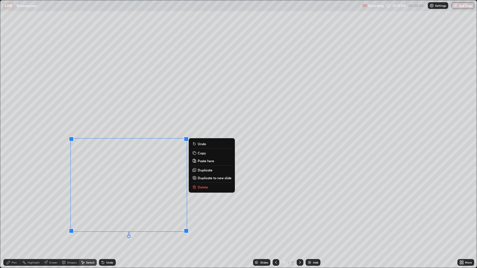
click at [17, 218] on div "Pen" at bounding box center [11, 262] width 17 height 7
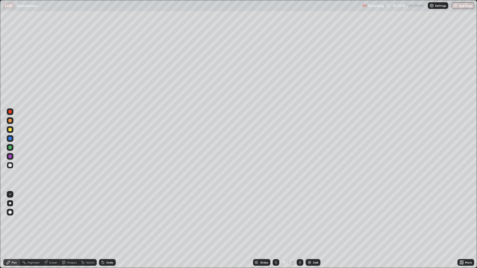
click at [9, 111] on div at bounding box center [9, 111] width 3 height 3
click at [51, 218] on div "Eraser" at bounding box center [53, 262] width 8 height 3
click at [10, 218] on icon at bounding box center [10, 234] width 4 height 4
click at [11, 218] on div "Pen" at bounding box center [11, 262] width 17 height 7
click at [10, 165] on div at bounding box center [9, 165] width 3 height 3
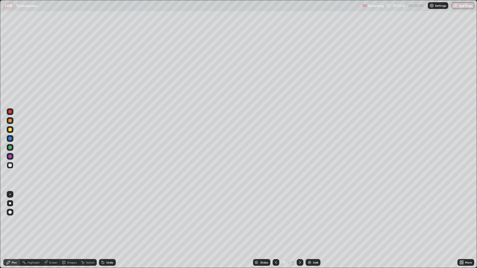
click at [10, 111] on div at bounding box center [9, 111] width 3 height 3
click at [91, 218] on div "Select" at bounding box center [90, 262] width 8 height 3
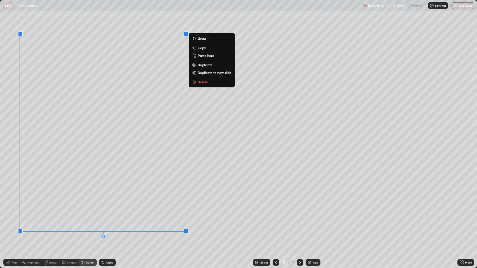
click at [204, 65] on p "Duplicate" at bounding box center [204, 65] width 15 height 4
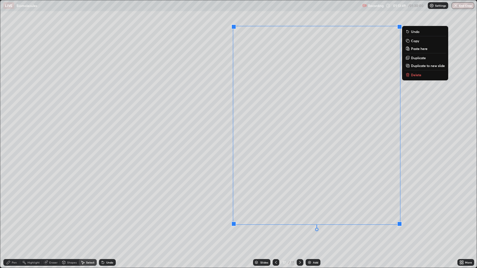
click at [72, 218] on div "Shapes" at bounding box center [71, 262] width 9 height 3
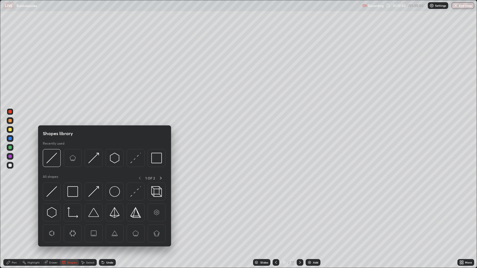
click at [51, 218] on div "Eraser" at bounding box center [53, 262] width 8 height 3
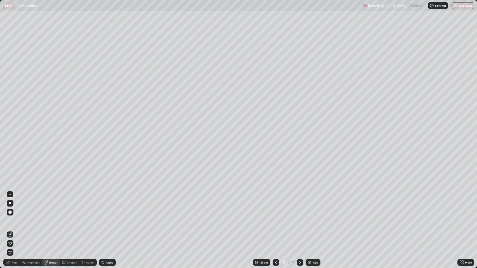
click at [106, 218] on div "Undo" at bounding box center [107, 262] width 17 height 7
click at [51, 218] on div "Eraser" at bounding box center [53, 262] width 8 height 3
click at [72, 218] on div "Shapes" at bounding box center [71, 262] width 9 height 3
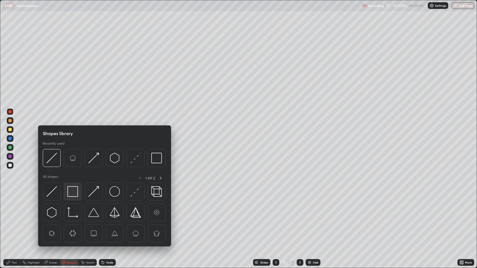
click at [70, 192] on img at bounding box center [72, 191] width 11 height 11
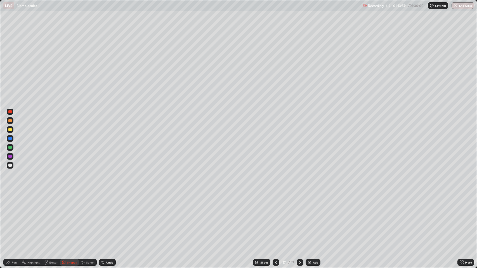
click at [15, 218] on div "Pen" at bounding box center [14, 262] width 5 height 3
click at [11, 129] on div at bounding box center [9, 129] width 3 height 3
click at [70, 218] on div "Shapes" at bounding box center [71, 262] width 9 height 3
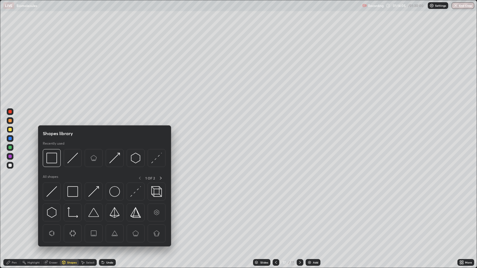
click at [51, 218] on div "Eraser" at bounding box center [53, 262] width 8 height 3
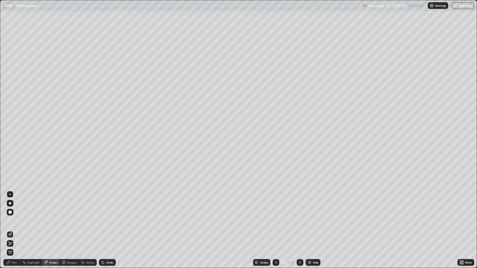
click at [8, 218] on icon at bounding box center [8, 262] width 3 height 3
click at [11, 218] on div "Pen" at bounding box center [11, 262] width 17 height 7
click at [275, 218] on icon at bounding box center [275, 262] width 4 height 4
click at [299, 218] on icon at bounding box center [300, 262] width 2 height 3
click at [463, 7] on button "End Class" at bounding box center [462, 5] width 23 height 7
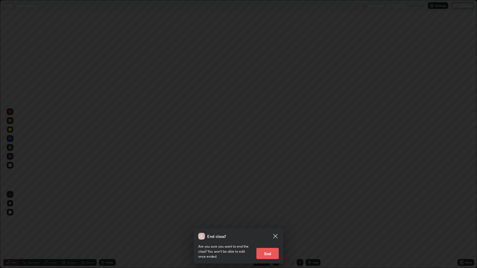
click at [270, 218] on button "End" at bounding box center [267, 253] width 22 height 11
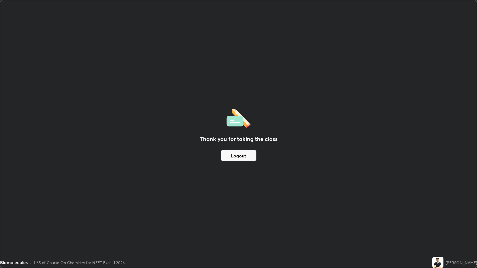
click at [241, 157] on button "Logout" at bounding box center [238, 155] width 35 height 11
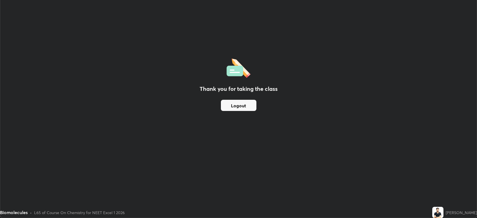
scroll to position [27717, 27458]
